Goal: Task Accomplishment & Management: Manage account settings

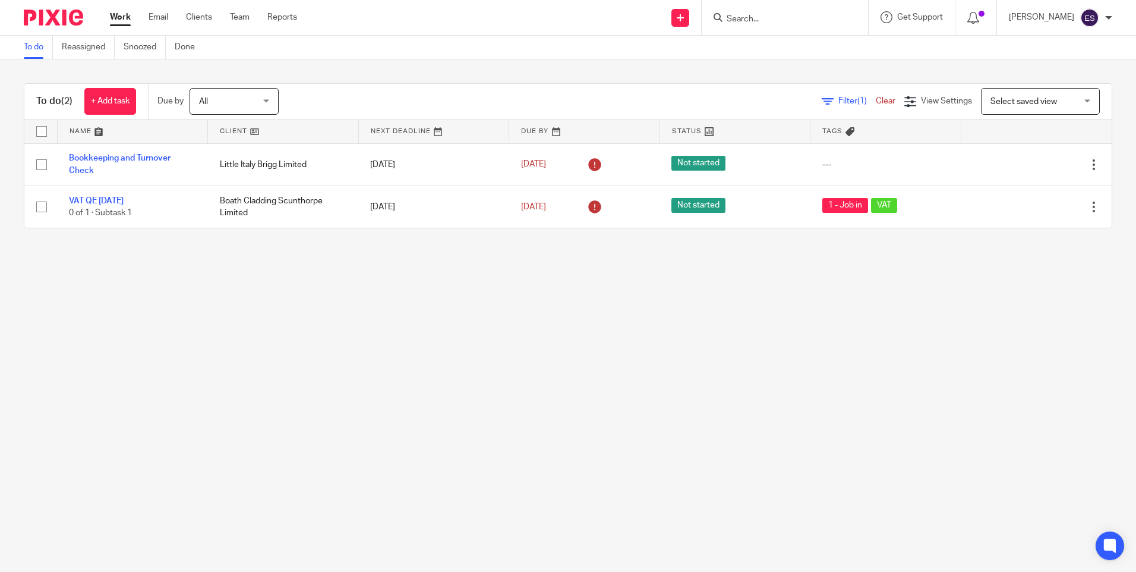
click at [456, 301] on main "To do Reassigned Snoozed Done To do (2) + Add task Due by All All Today Tomorro…" at bounding box center [568, 286] width 1136 height 572
click at [753, 7] on div at bounding box center [785, 17] width 166 height 35
click at [750, 13] on form at bounding box center [788, 17] width 127 height 15
click at [752, 21] on input "Search" at bounding box center [778, 19] width 107 height 11
type input "r"
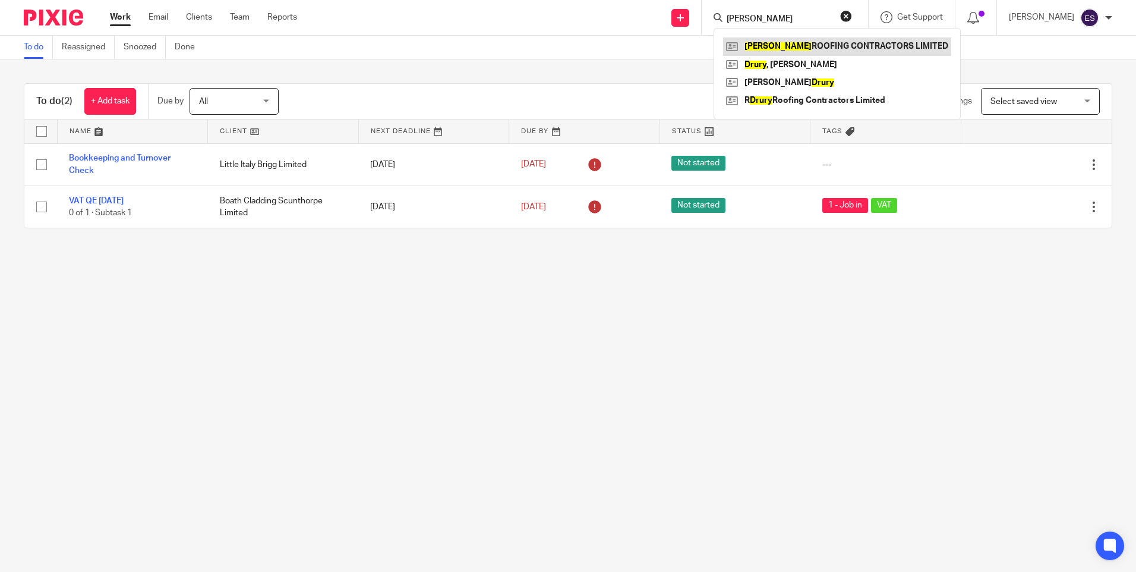
type input "drury"
click at [780, 43] on link at bounding box center [837, 46] width 228 height 18
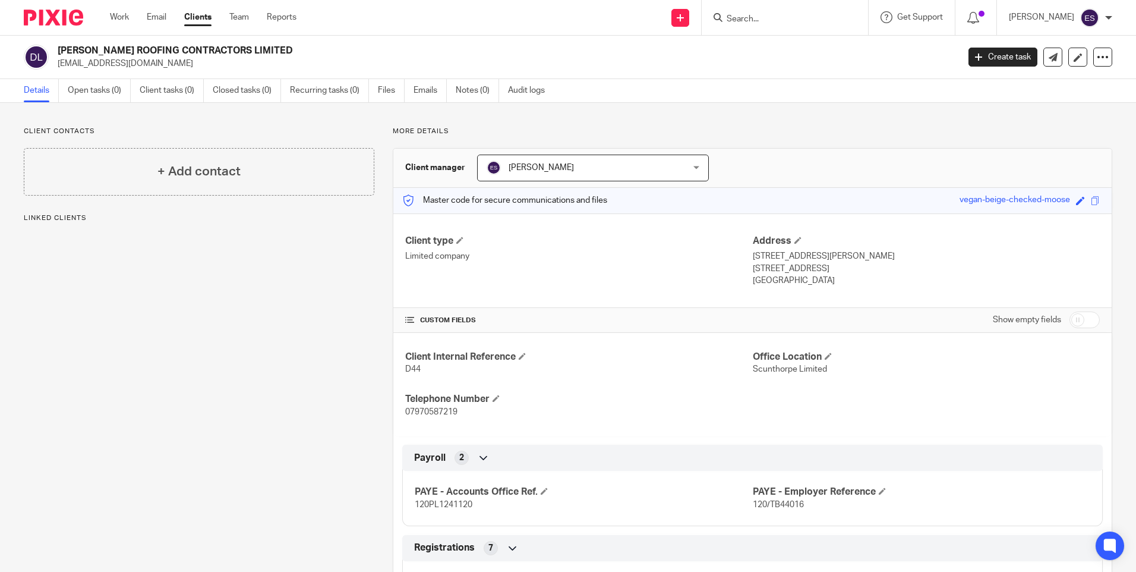
click at [764, 18] on input "Search" at bounding box center [778, 19] width 107 height 11
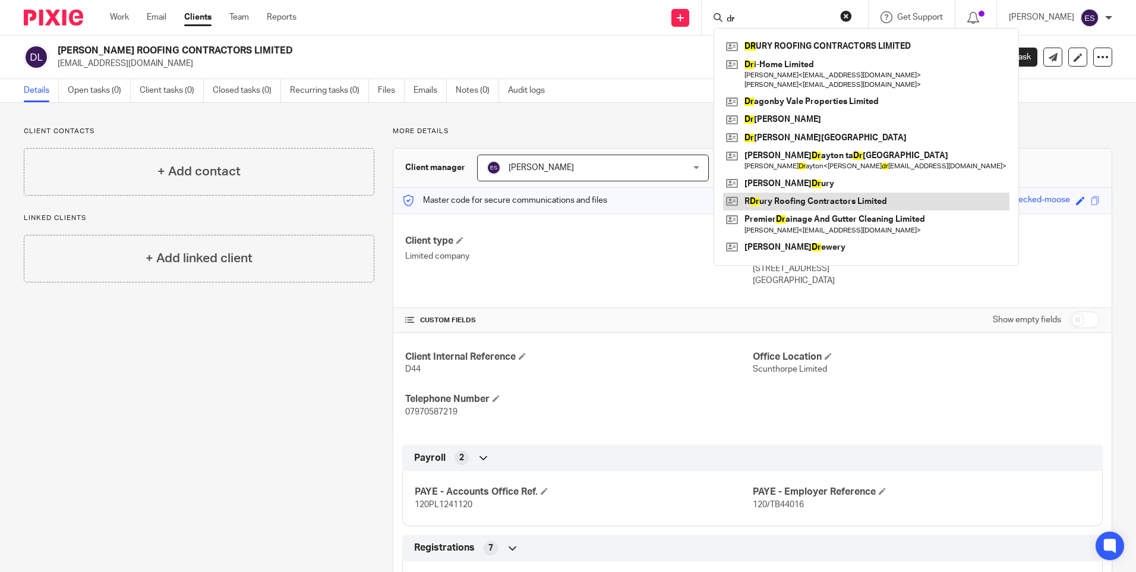
type input "dr"
click at [842, 195] on link at bounding box center [866, 202] width 286 height 18
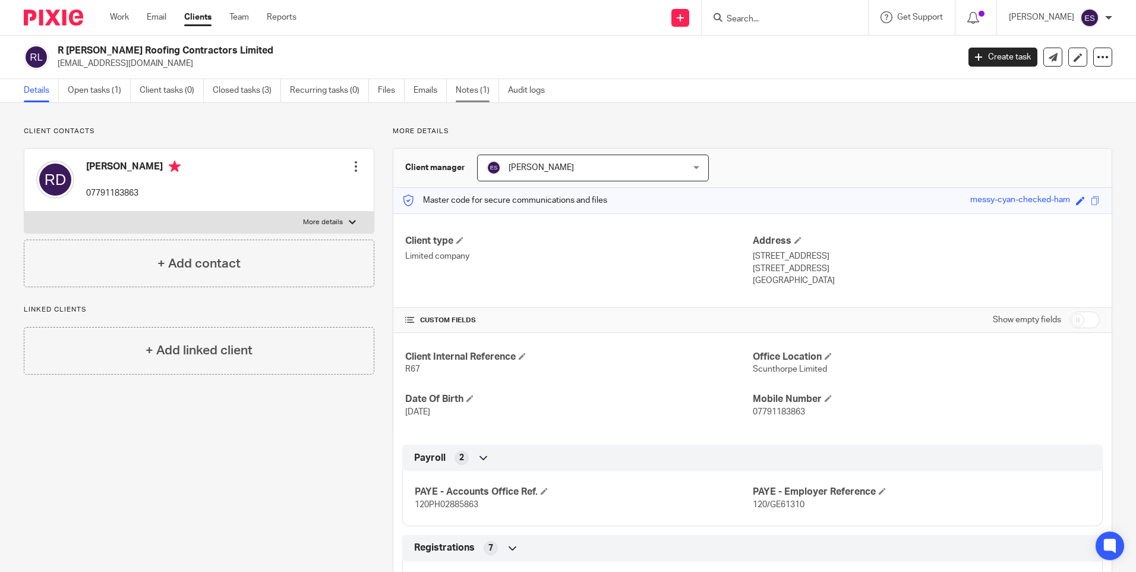
click at [486, 94] on link "Notes (1)" at bounding box center [477, 90] width 43 height 23
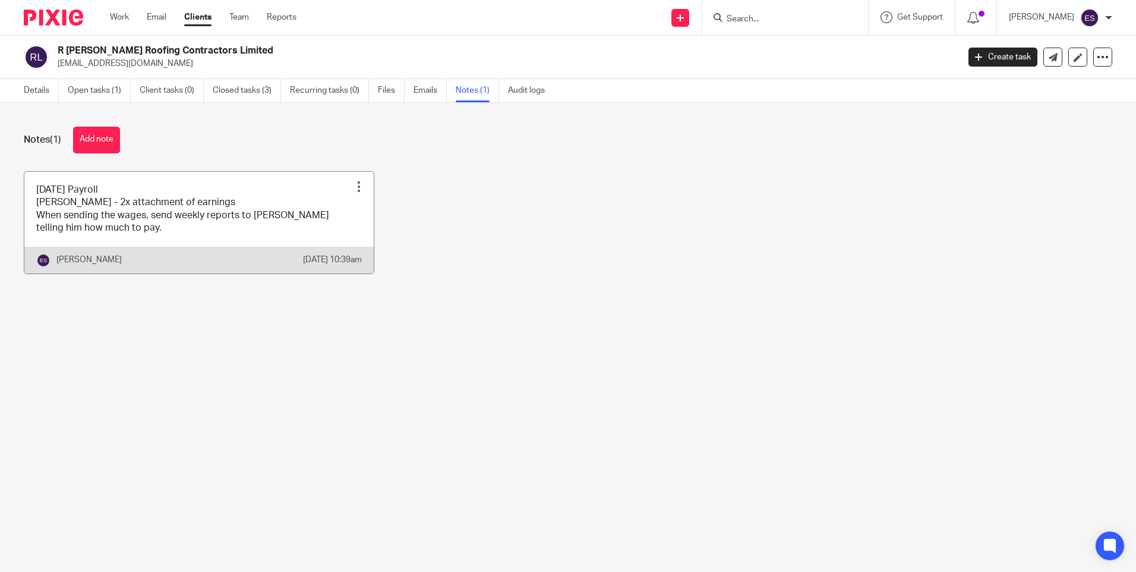
click at [247, 251] on link at bounding box center [198, 223] width 349 height 102
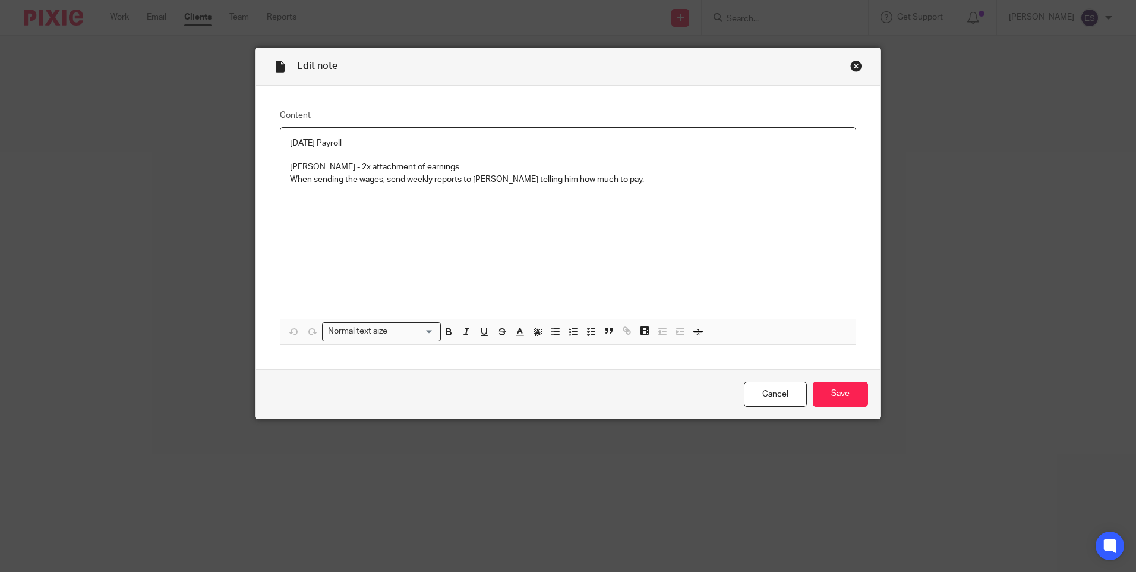
click at [624, 176] on p "When sending the wages, send weekly reports to [PERSON_NAME] telling him how mu…" at bounding box center [568, 180] width 556 height 12
click at [817, 399] on input "Save" at bounding box center [840, 394] width 55 height 26
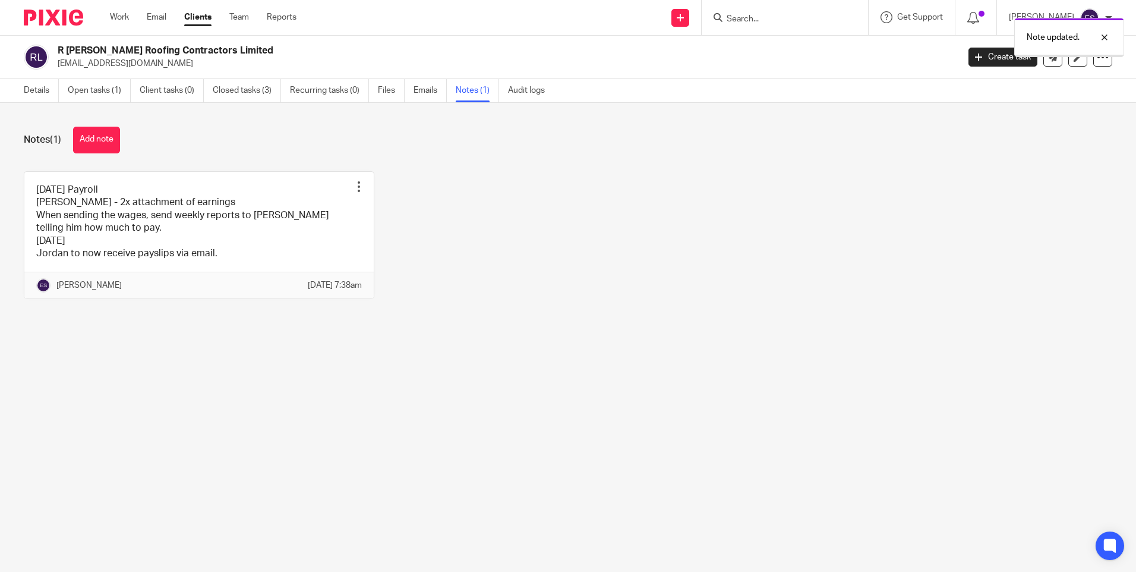
click at [616, 418] on main "R [PERSON_NAME] Roofing Contractors Limited [EMAIL_ADDRESS][DOMAIN_NAME] Create…" at bounding box center [568, 286] width 1136 height 572
click at [1103, 35] on div at bounding box center [1096, 37] width 32 height 14
click at [732, 340] on div "Notes (1) Add note [DATE] Payroll [PERSON_NAME] - 2x attachment of earnings Whe…" at bounding box center [568, 222] width 1136 height 238
click at [369, 433] on main "R [PERSON_NAME] Roofing Contractors Limited [EMAIL_ADDRESS][DOMAIN_NAME] Create…" at bounding box center [568, 286] width 1136 height 572
